Goal: Information Seeking & Learning: Learn about a topic

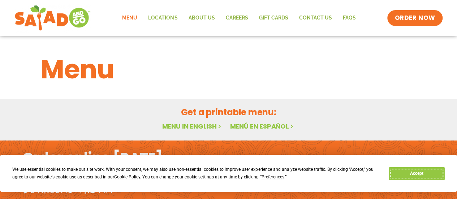
click at [416, 174] on button "Accept" at bounding box center [417, 173] width 56 height 13
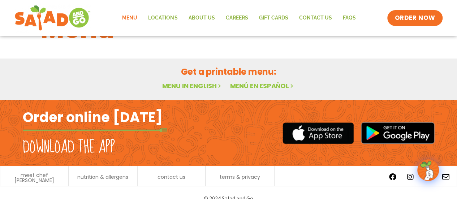
scroll to position [46, 0]
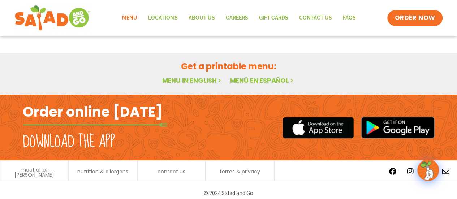
click at [209, 77] on link "Menu in English" at bounding box center [192, 80] width 61 height 9
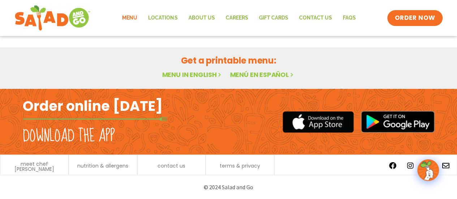
scroll to position [0, 0]
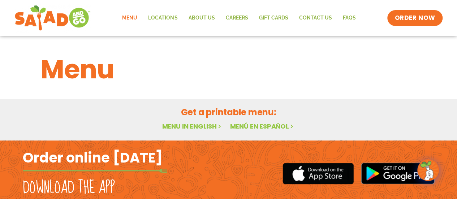
click at [192, 126] on link "Menu in English" at bounding box center [192, 126] width 61 height 9
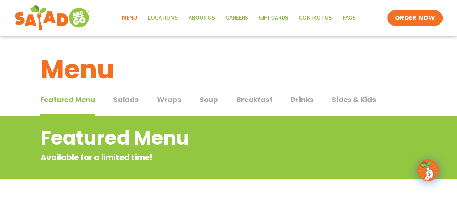
click at [121, 99] on span "Salads" at bounding box center [126, 99] width 26 height 11
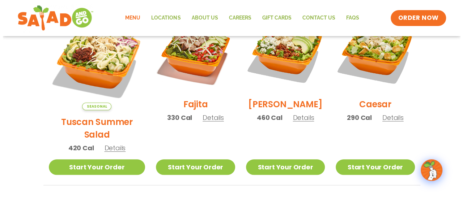
scroll to position [227, 0]
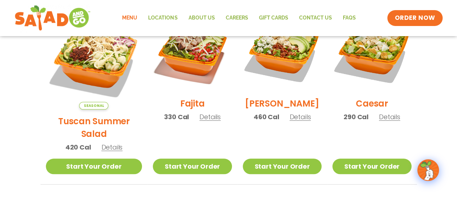
click at [111, 143] on span "Details" at bounding box center [111, 147] width 21 height 9
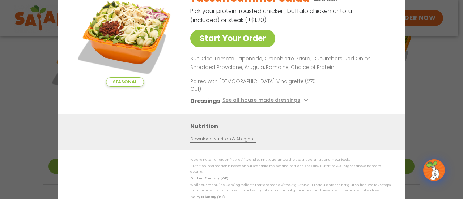
click at [111, 133] on div "Nutrition Download Nutrition & Allergens" at bounding box center [231, 132] width 347 height 35
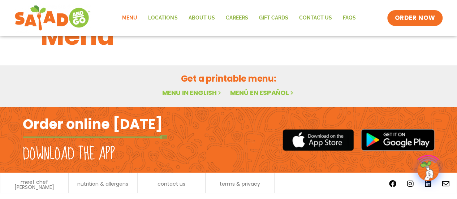
scroll to position [52, 0]
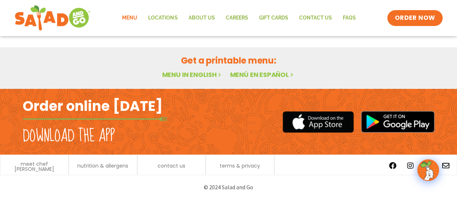
click at [196, 73] on link "Menu in English" at bounding box center [192, 74] width 61 height 9
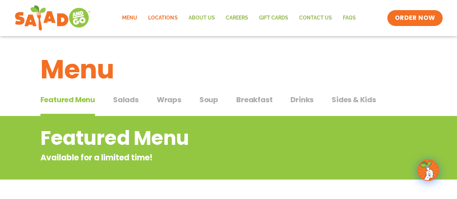
click at [177, 15] on link "Locations" at bounding box center [163, 18] width 40 height 17
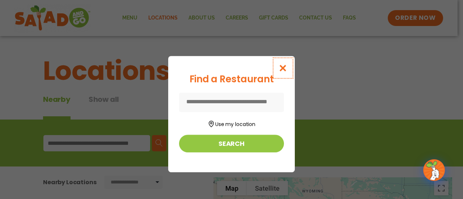
click at [286, 66] on icon "Close modal" at bounding box center [282, 68] width 9 height 8
